Goal: Task Accomplishment & Management: Use online tool/utility

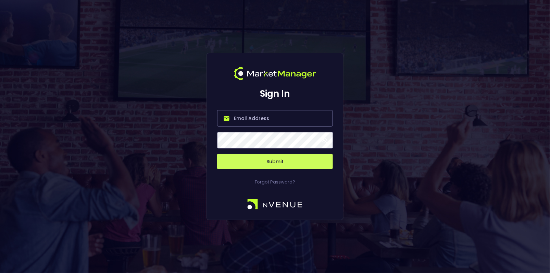
type input "[EMAIL_ADDRESS][DOMAIN_NAME]"
click at [262, 156] on button "Submit" at bounding box center [275, 161] width 116 height 15
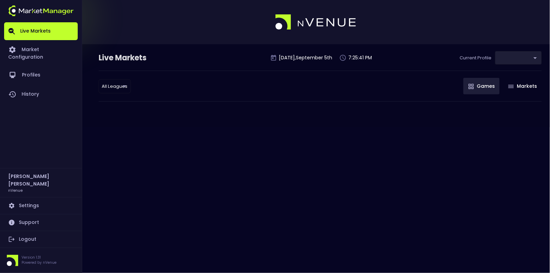
type input "9d8bad92-567c-44a6-ba12-e9bc101fa057"
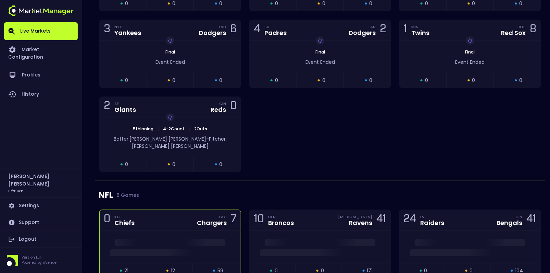
click at [189, 210] on div "0 KC Chiefs LAC Chargers 7" at bounding box center [170, 220] width 141 height 21
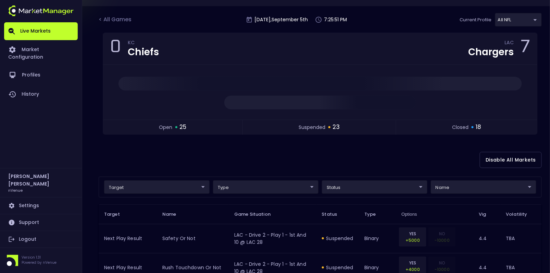
scroll to position [46, 0]
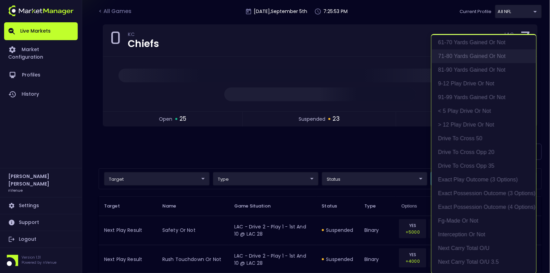
scroll to position [134, 0]
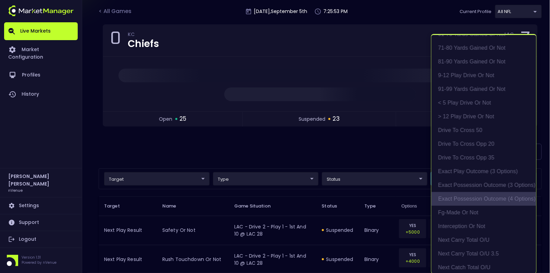
click at [467, 197] on li "exact possession outcome (4 options)" at bounding box center [483, 199] width 105 height 14
type input "Possession Result"
type input "group"
type input "exact possession outcome (4 options)"
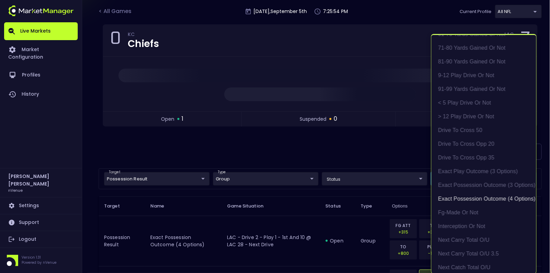
click at [361, 163] on div at bounding box center [275, 136] width 550 height 273
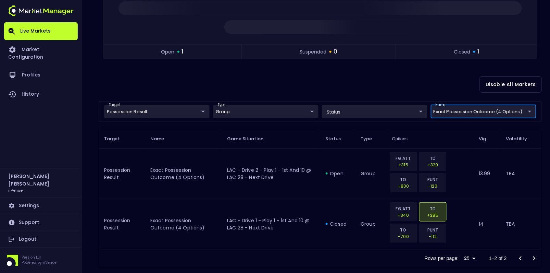
scroll to position [122, 0]
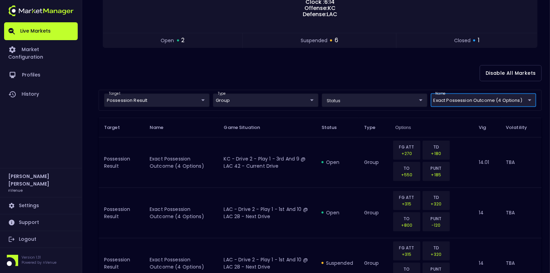
click at [241, 70] on div "Disable All Markets" at bounding box center [320, 72] width 443 height 33
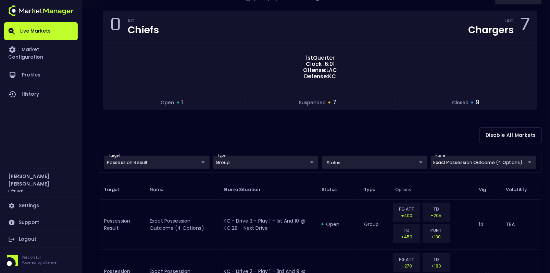
scroll to position [0, 0]
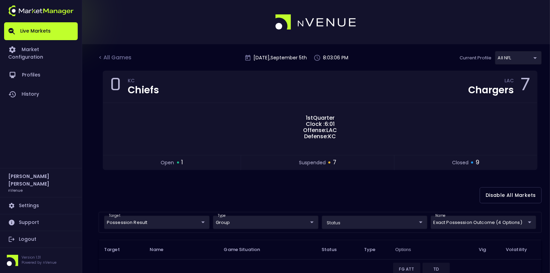
click at [119, 65] on div "< All Games [DATE] 8:03:06 PM Current Profile All NFL 9d8bad92-567c-44a6-ba12-e…" at bounding box center [320, 61] width 443 height 20
click at [121, 55] on div "< All Games" at bounding box center [116, 57] width 34 height 9
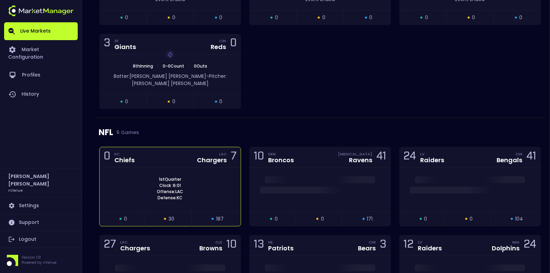
click at [177, 167] on div "1st Quarter Clock : 6:01 Offense: LAC Defense: KC" at bounding box center [170, 188] width 141 height 43
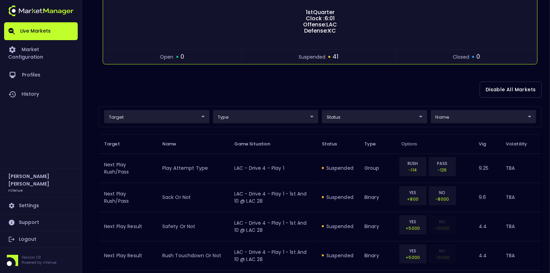
scroll to position [107, 0]
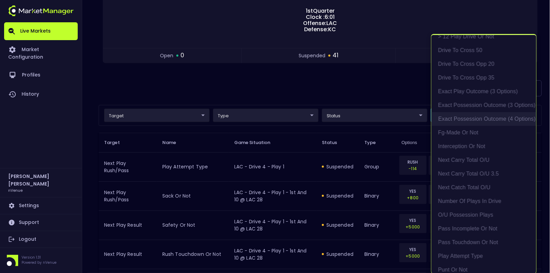
click at [463, 117] on li "exact possession outcome (4 options)" at bounding box center [483, 119] width 105 height 14
type input "Possession Result"
type input "group"
type input "exact possession outcome (4 options)"
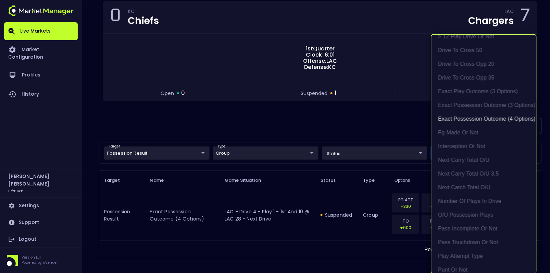
scroll to position [1, 0]
click at [337, 115] on div at bounding box center [275, 136] width 550 height 273
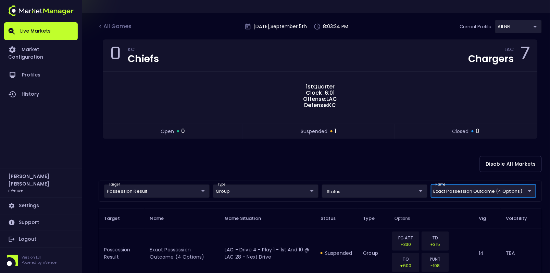
scroll to position [23, 0]
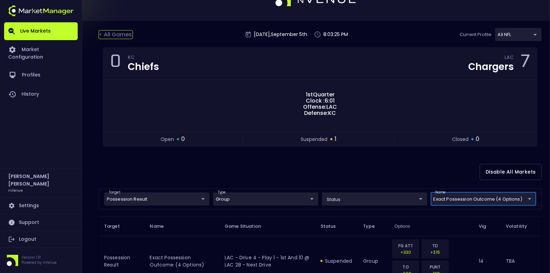
click at [114, 34] on div "< All Games" at bounding box center [116, 34] width 34 height 9
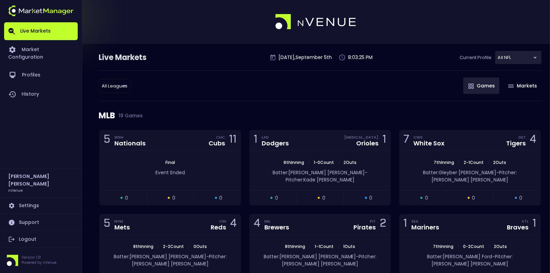
scroll to position [0, 0]
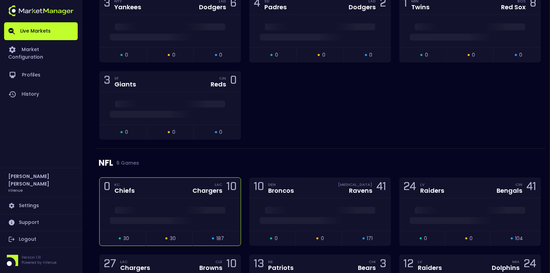
click at [170, 198] on div at bounding box center [170, 214] width 141 height 33
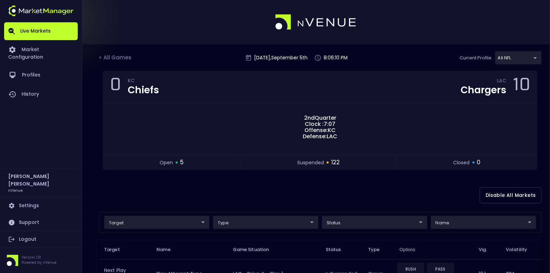
scroll to position [51, 0]
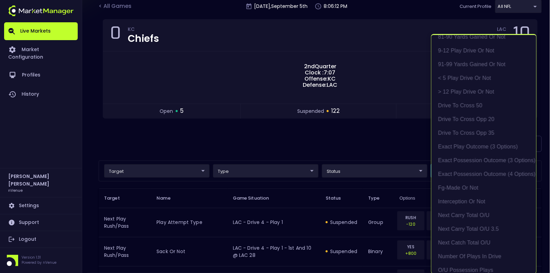
scroll to position [169, 0]
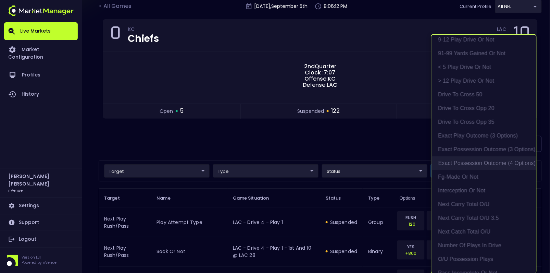
click at [470, 163] on li "exact possession outcome (4 options)" at bounding box center [483, 163] width 105 height 14
type input "Possession Result"
type input "group"
type input "exact possession outcome (4 options)"
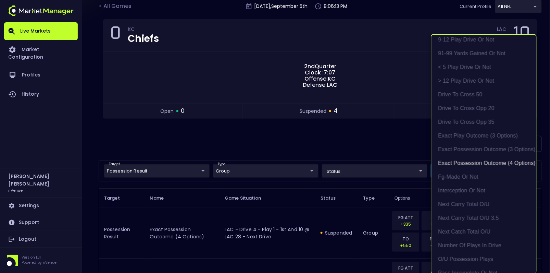
click at [347, 136] on div at bounding box center [275, 136] width 550 height 273
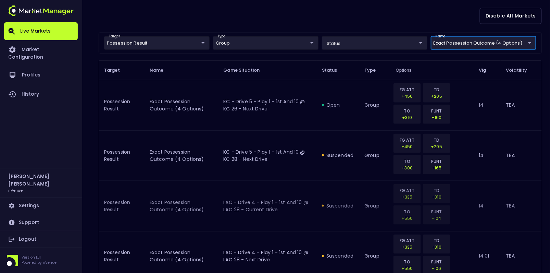
scroll to position [178, 0]
